Goal: Task Accomplishment & Management: Manage account settings

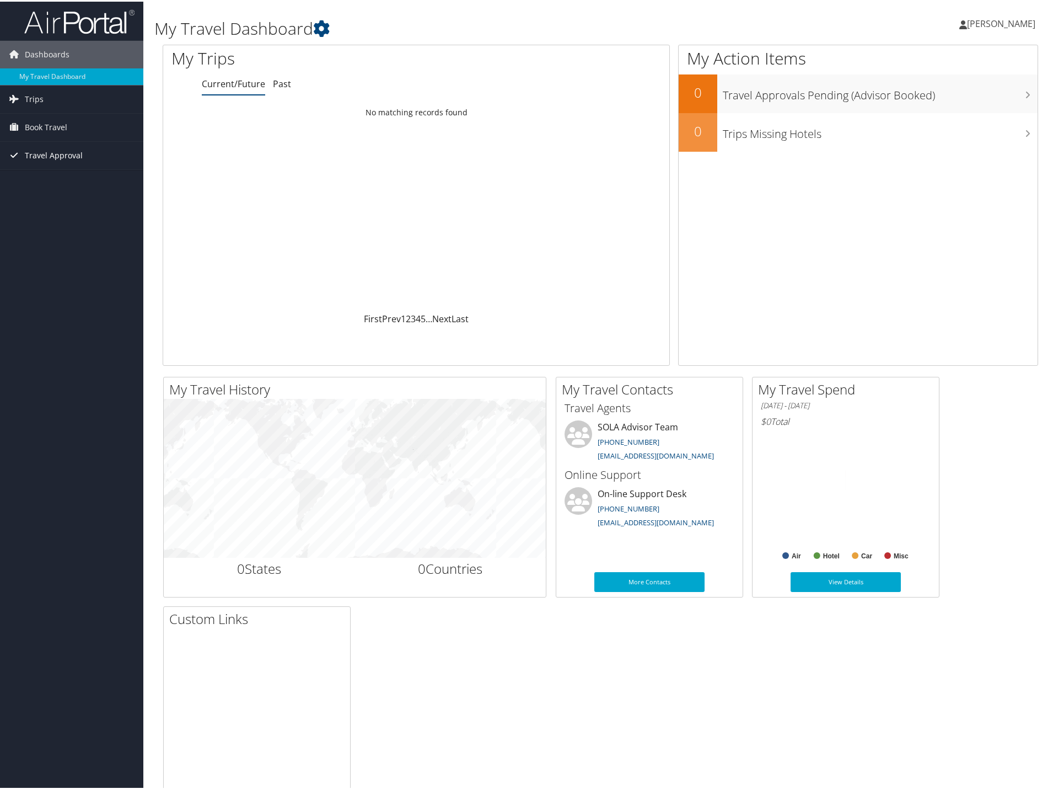
click at [76, 157] on span "Travel Approval" at bounding box center [54, 154] width 58 height 28
click at [60, 224] on link "Approvals (Beta)" at bounding box center [71, 225] width 143 height 17
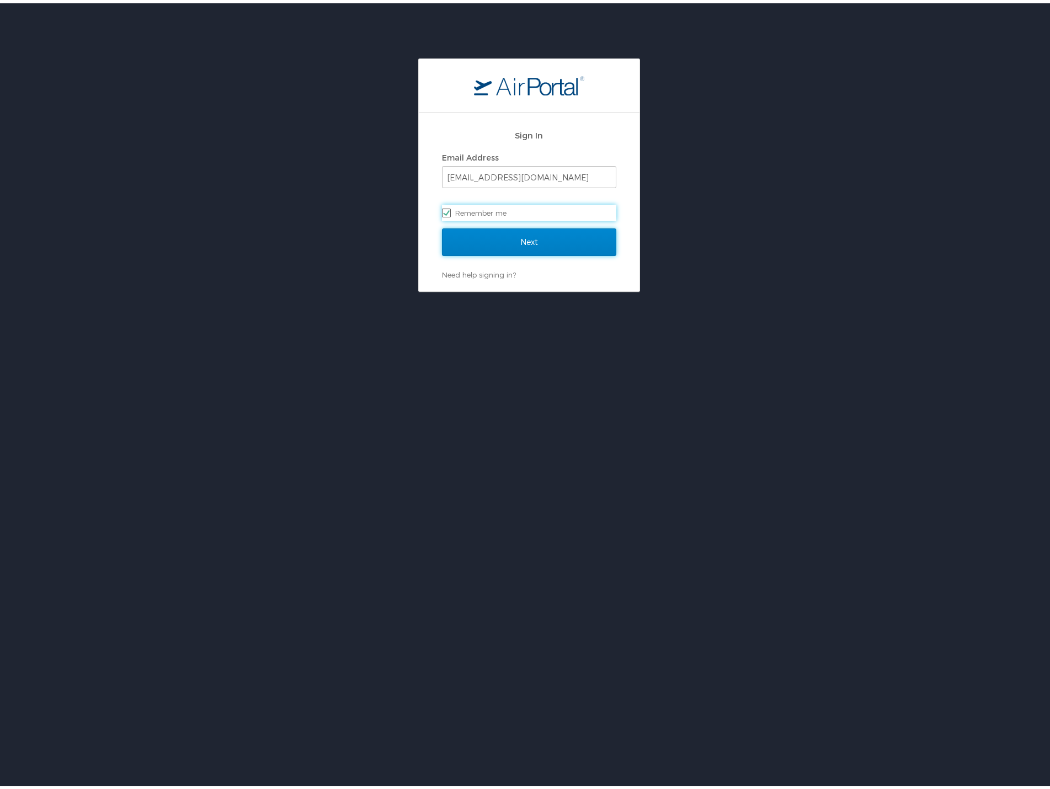
click at [513, 236] on input "Next" at bounding box center [529, 239] width 174 height 28
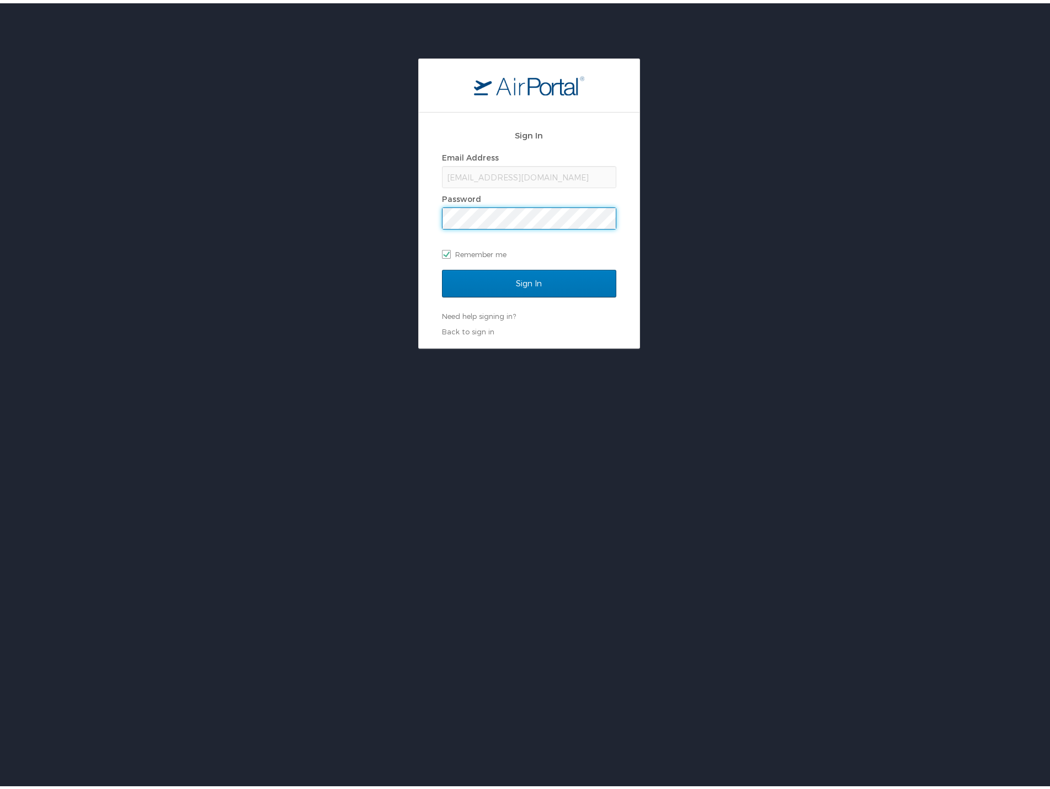
click at [442, 266] on input "Sign In" at bounding box center [529, 280] width 174 height 28
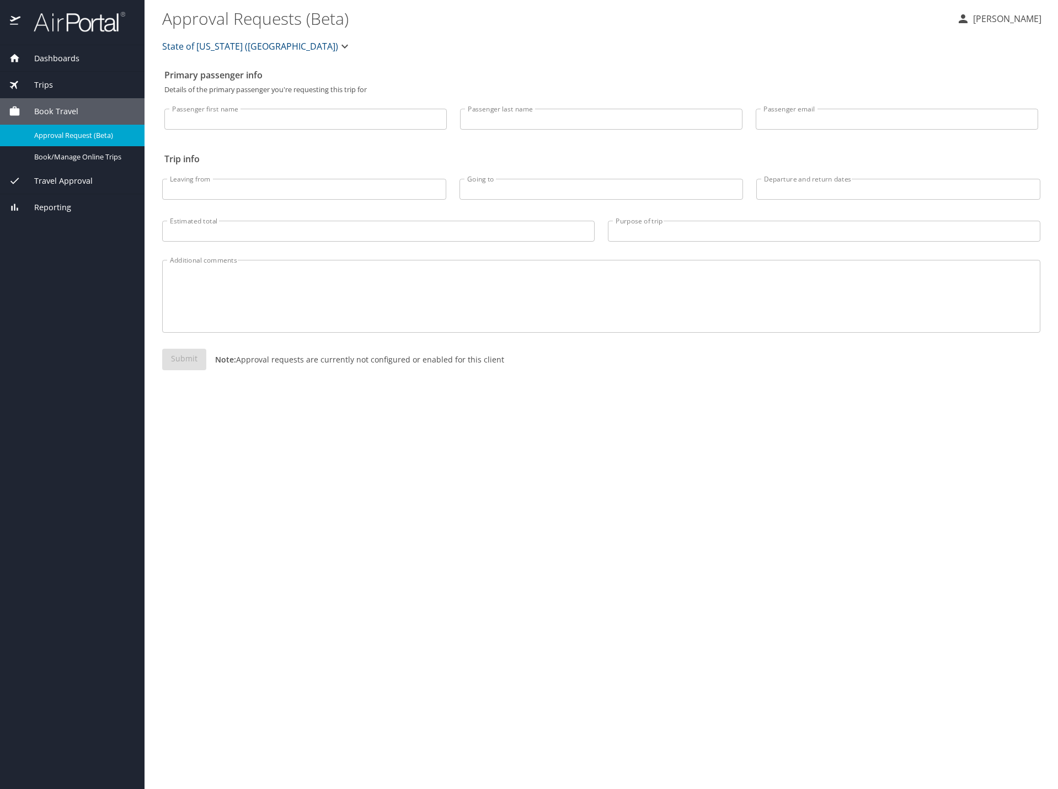
select select "US"
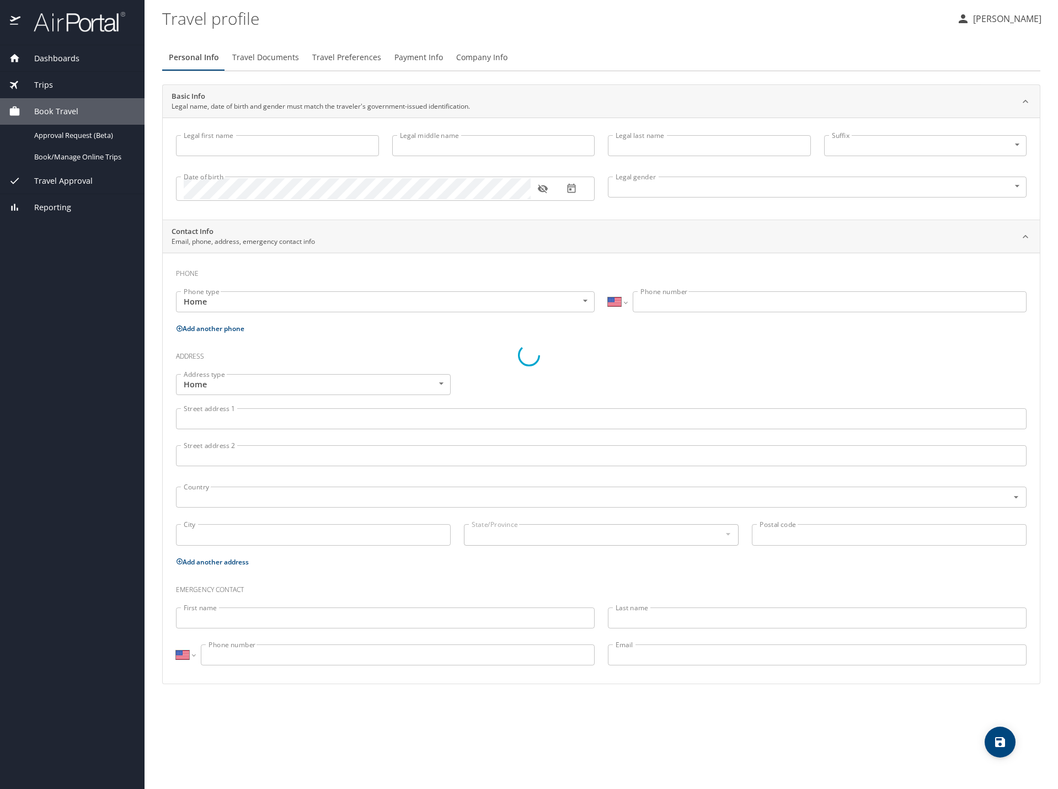
click at [60, 183] on span "Travel Approval" at bounding box center [56, 181] width 72 height 12
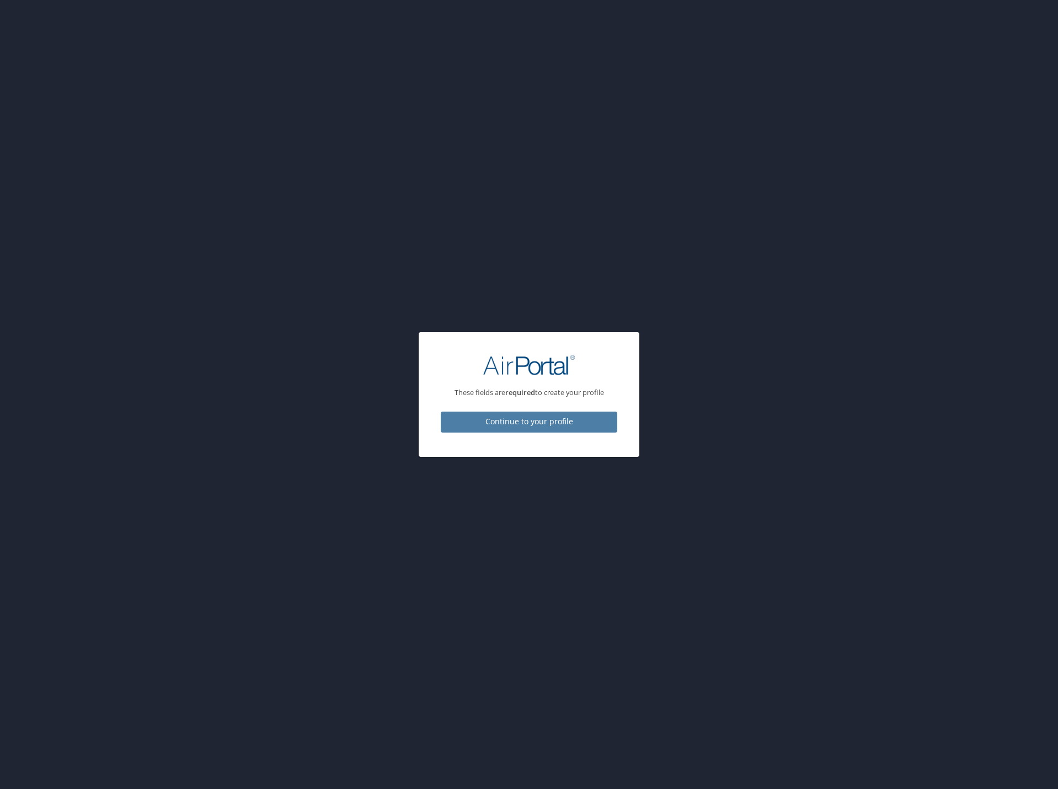
click at [486, 420] on span "Continue to your profile" at bounding box center [529, 422] width 159 height 14
select select "US"
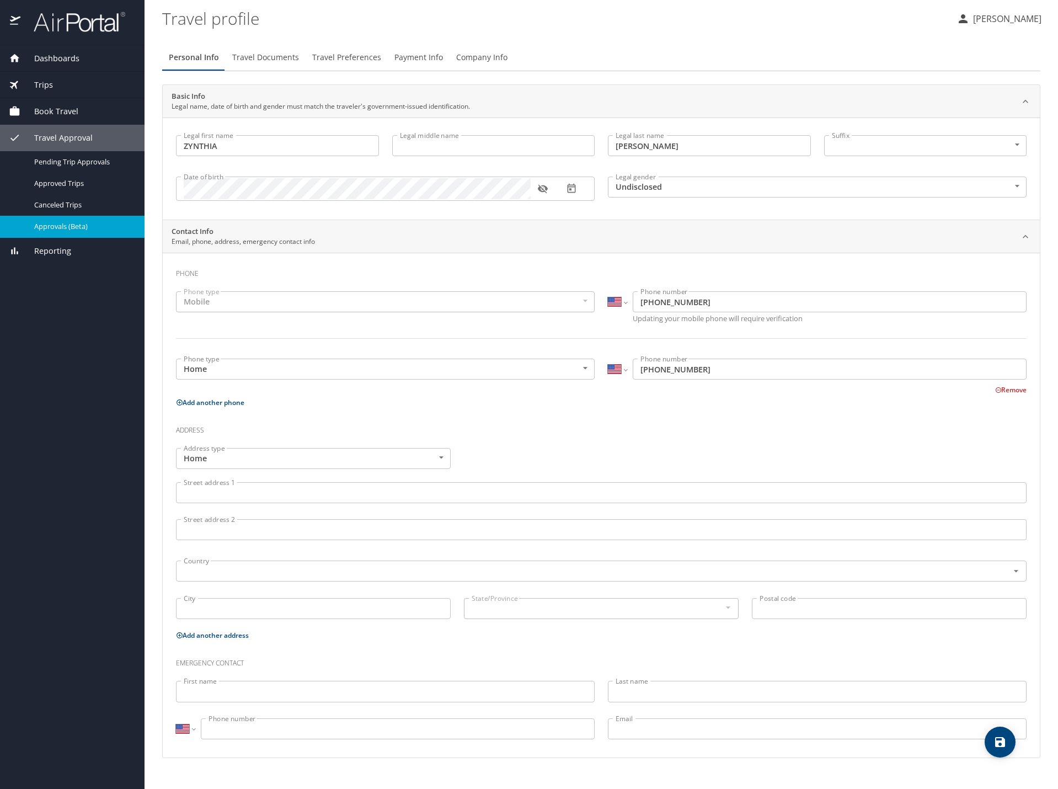
click at [56, 226] on span "Approvals (Beta)" at bounding box center [82, 226] width 97 height 10
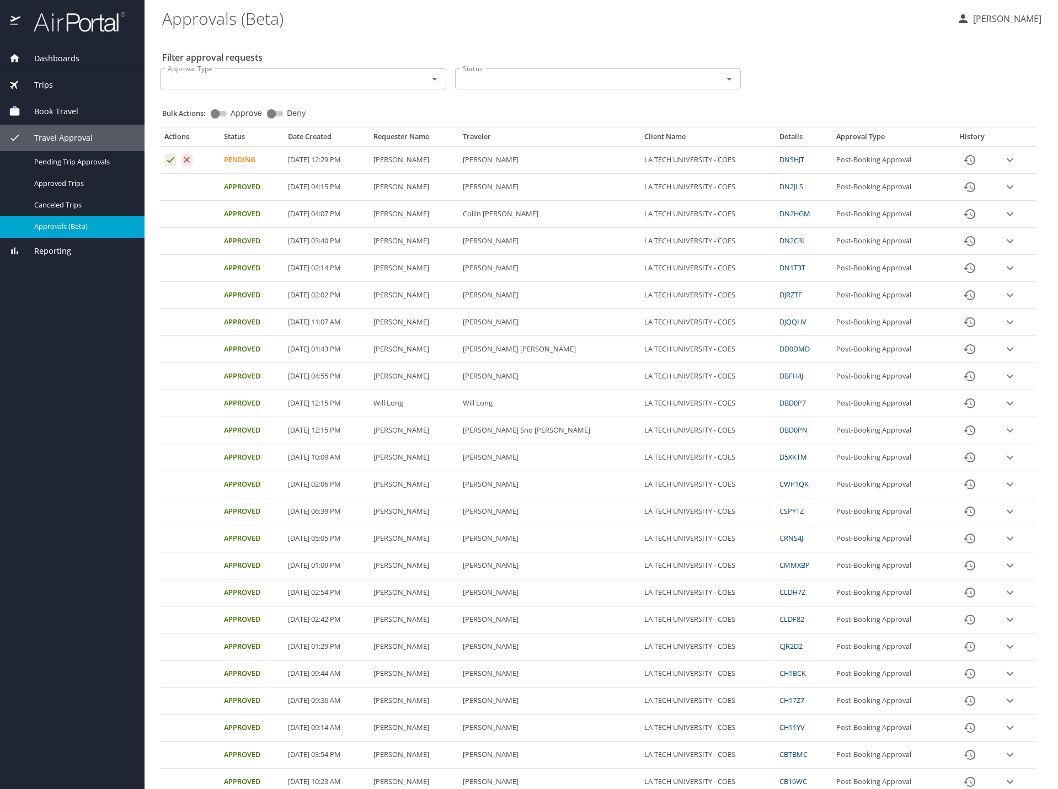
click at [1007, 160] on icon "expand row" at bounding box center [1010, 160] width 7 height 4
select select "US"
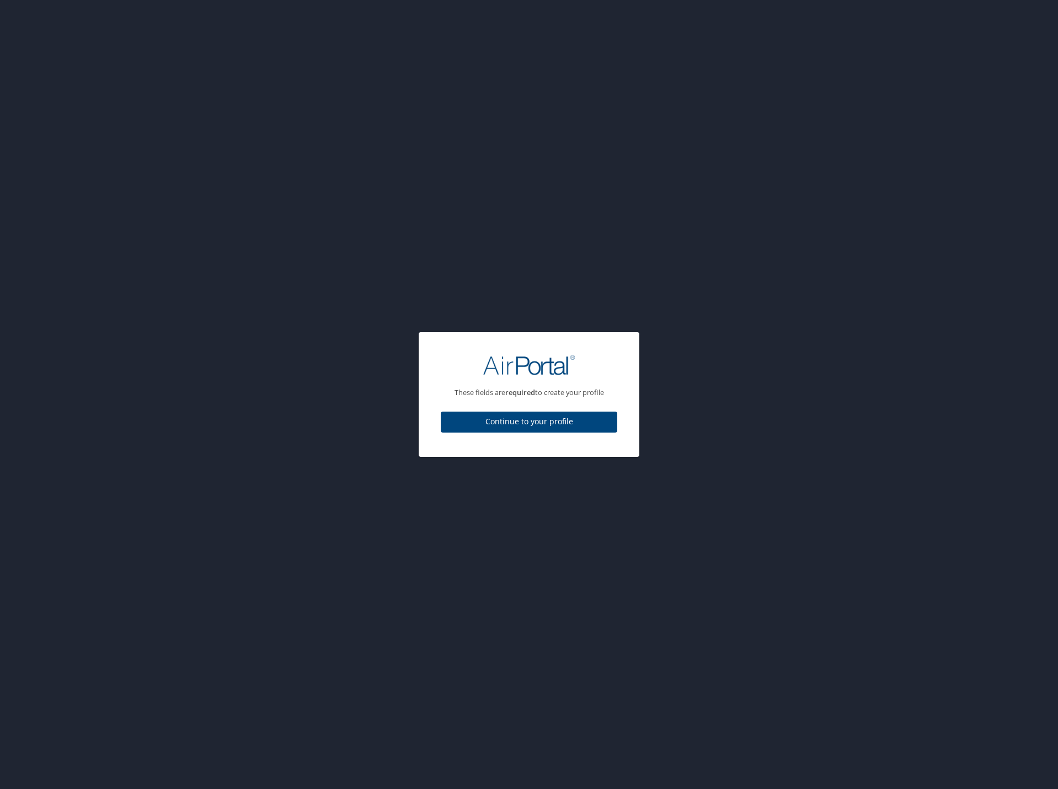
click at [597, 425] on span "Continue to your profile" at bounding box center [529, 422] width 159 height 14
select select "US"
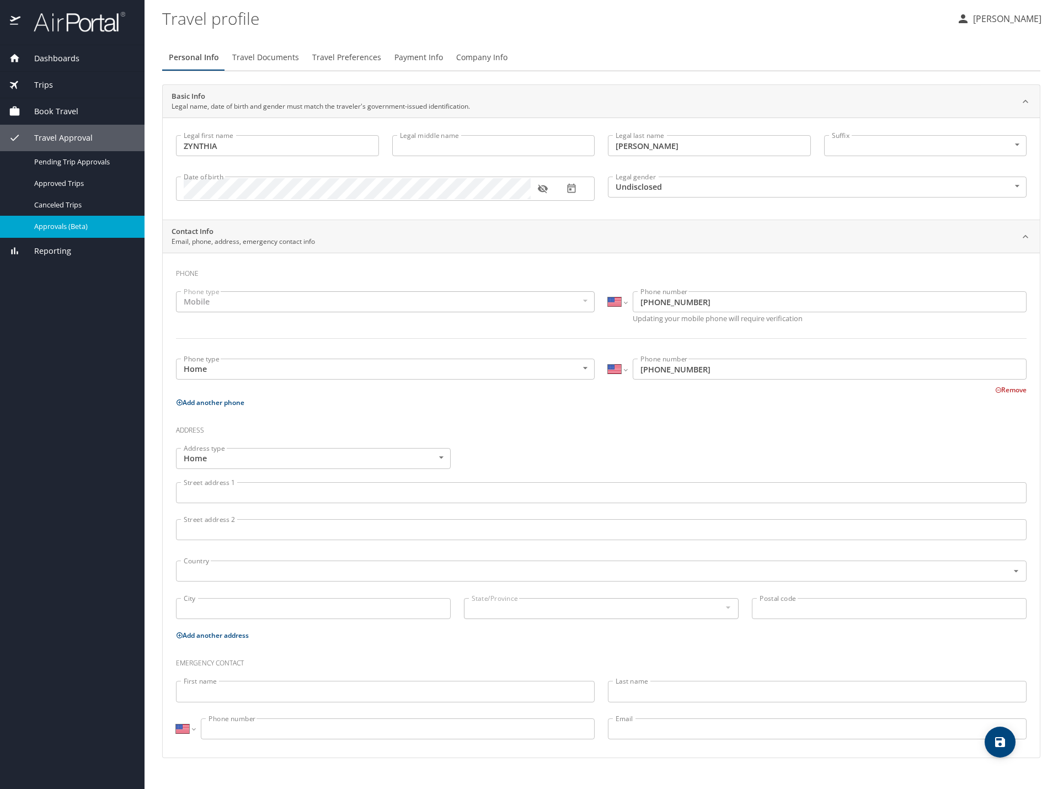
click at [95, 216] on link "Approvals (Beta)" at bounding box center [72, 227] width 145 height 22
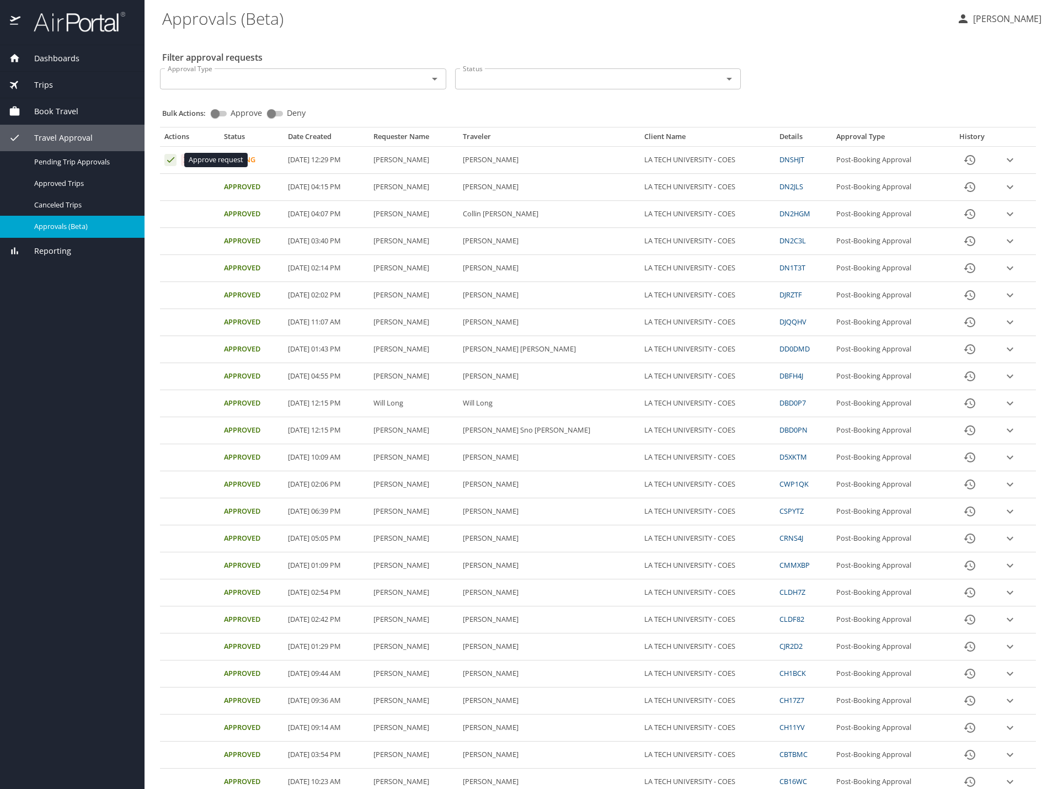
click at [165, 161] on icon "Approval table" at bounding box center [170, 159] width 10 height 10
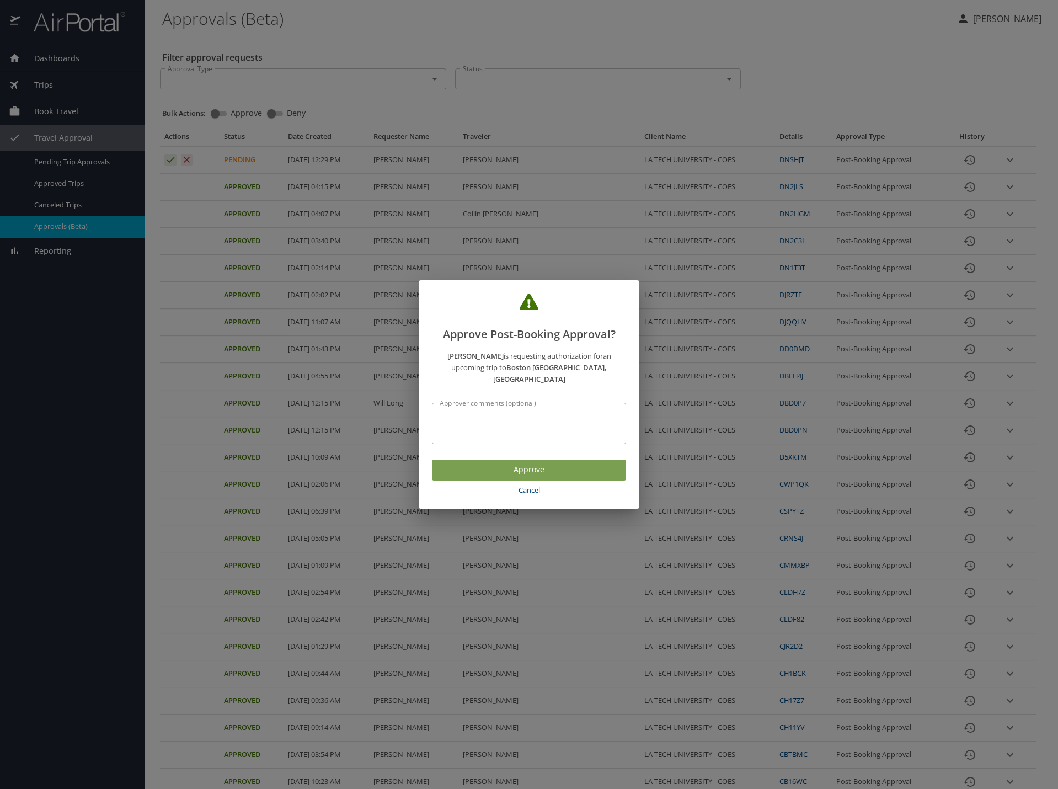
click at [475, 463] on span "Approve" at bounding box center [529, 470] width 176 height 14
